Goal: Find contact information: Find contact information

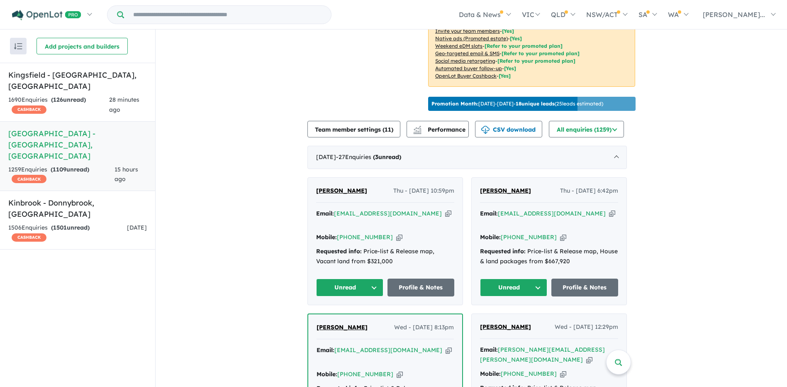
scroll to position [228, 0]
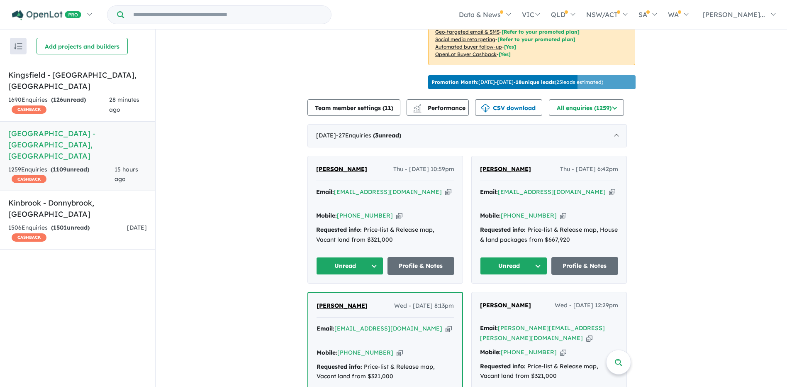
click at [531, 257] on button "Unread" at bounding box center [513, 266] width 67 height 18
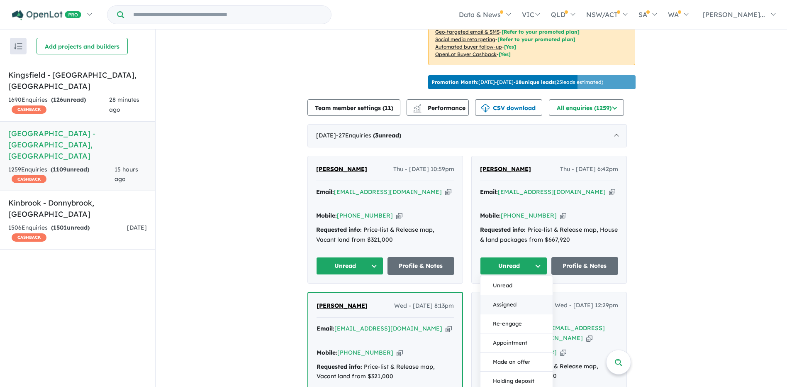
click at [531, 295] on button "Assigned" at bounding box center [516, 304] width 72 height 19
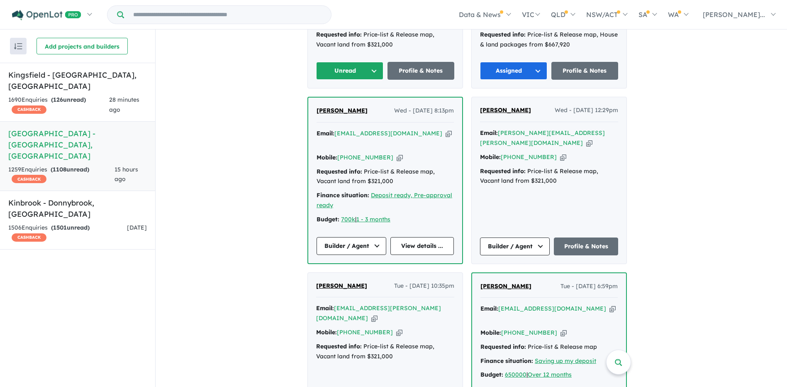
scroll to position [435, 0]
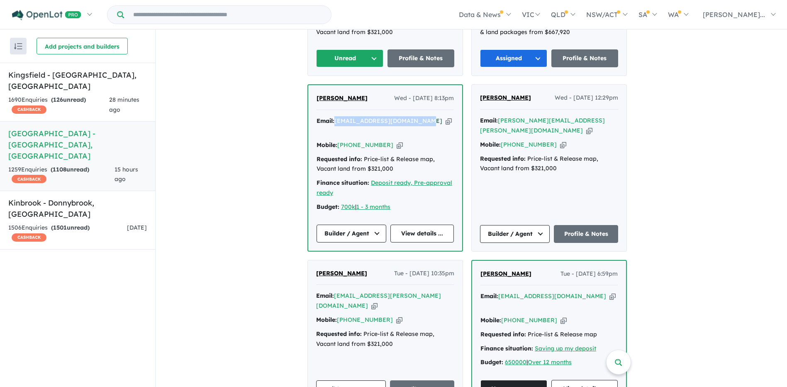
drag, startPoint x: 425, startPoint y: 105, endPoint x: 339, endPoint y: 107, distance: 85.5
click at [339, 116] on div "Email: [EMAIL_ADDRESS][DOMAIN_NAME] Copied!" at bounding box center [385, 126] width 137 height 20
copy a%20Deanside%20Village%20-%20Deanside"] "[EMAIL_ADDRESS][DOMAIN_NAME]"
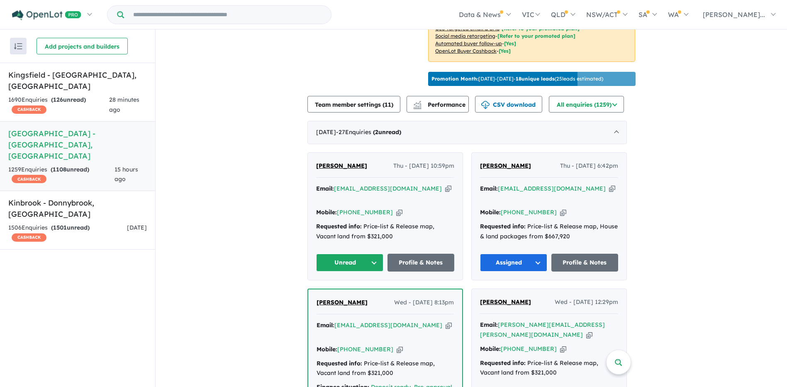
scroll to position [228, 0]
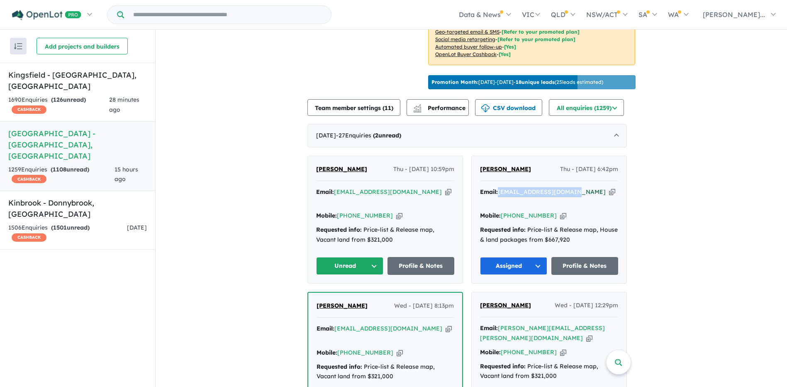
drag, startPoint x: 580, startPoint y: 188, endPoint x: 503, endPoint y: 188, distance: 77.6
click at [503, 188] on div "Email: [EMAIL_ADDRESS][DOMAIN_NAME] Copied!" at bounding box center [549, 197] width 138 height 20
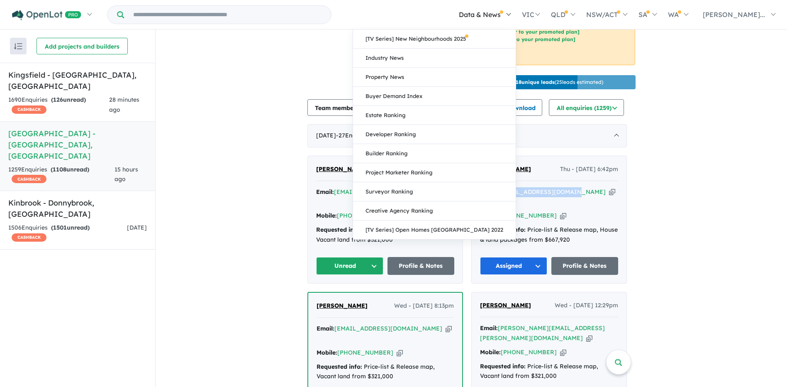
copy a%20Deanside%20Village%20-%20Deanside"] "[EMAIL_ADDRESS][DOMAIN_NAME]"
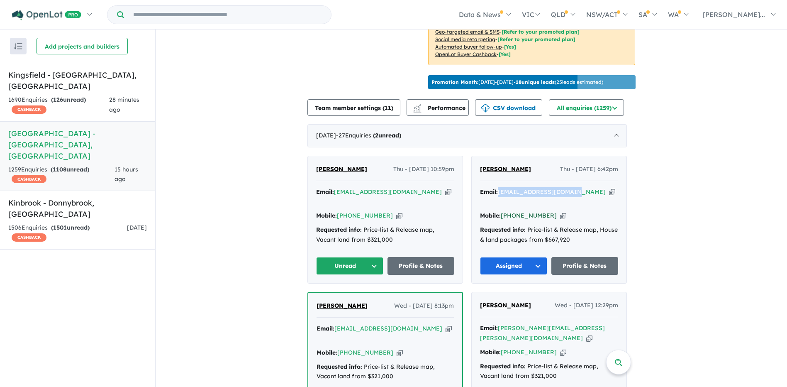
drag, startPoint x: 551, startPoint y: 200, endPoint x: 518, endPoint y: 202, distance: 32.8
click at [518, 211] on div "Mobile: [PHONE_NUMBER] Copied!" at bounding box center [549, 216] width 138 height 10
copy link "423 299 281"
click at [369, 257] on button "Unread" at bounding box center [349, 266] width 67 height 18
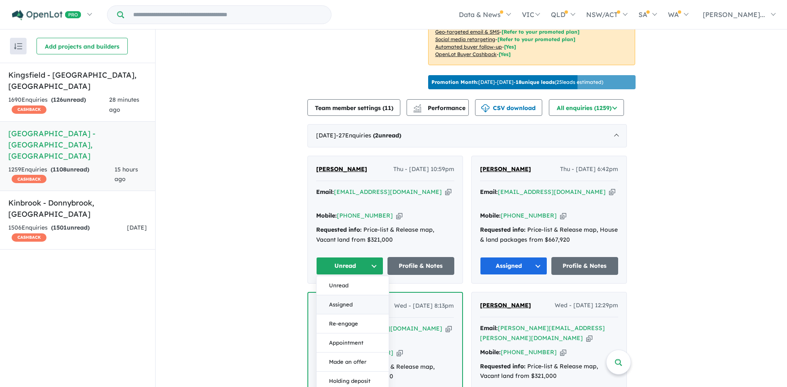
click at [364, 295] on button "Assigned" at bounding box center [353, 304] width 72 height 19
